Goal: Register for event/course

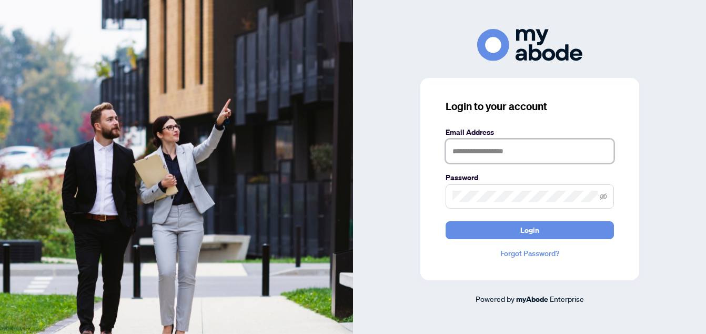
click at [509, 152] on input "text" at bounding box center [530, 151] width 168 height 24
type input "**********"
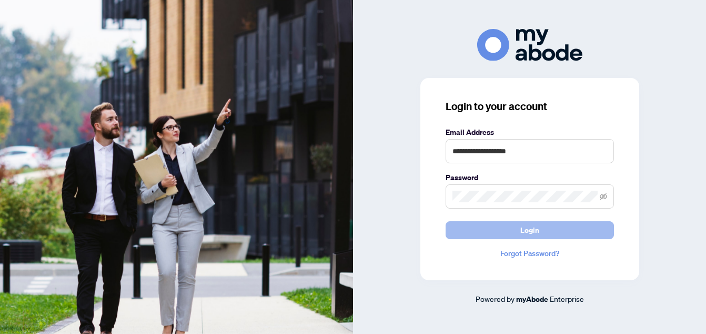
click at [518, 223] on button "Login" at bounding box center [530, 230] width 168 height 18
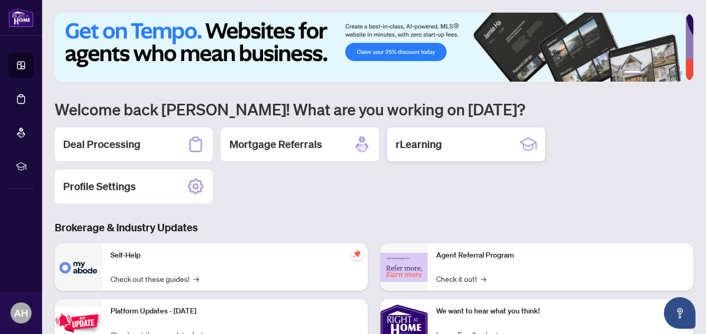
click at [432, 142] on h2 "rLearning" at bounding box center [419, 144] width 46 height 15
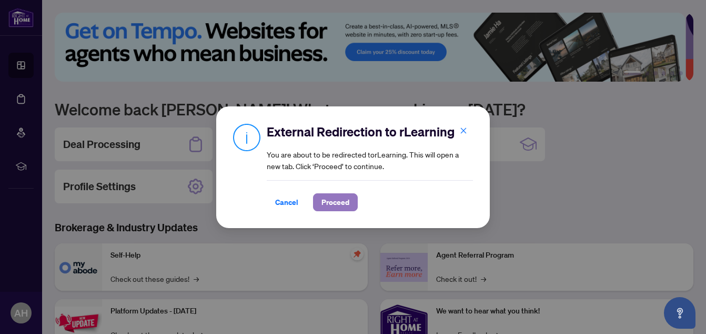
click at [348, 205] on span "Proceed" at bounding box center [335, 202] width 28 height 17
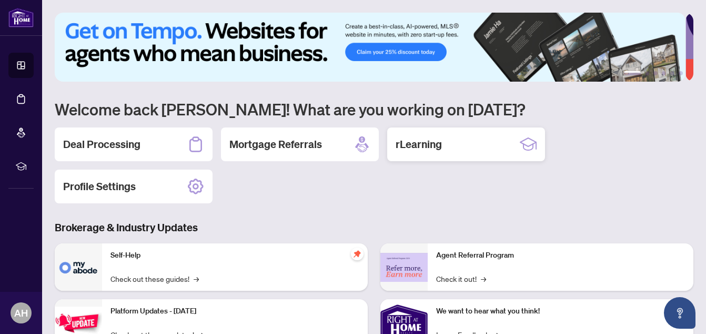
click at [436, 145] on h2 "rLearning" at bounding box center [419, 144] width 46 height 15
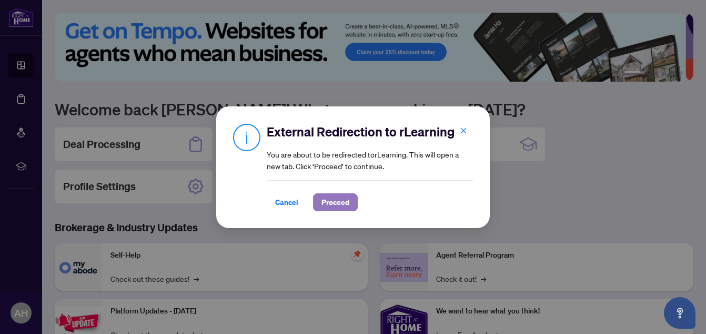
click at [338, 197] on span "Proceed" at bounding box center [335, 202] width 28 height 17
